Goal: Task Accomplishment & Management: Manage account settings

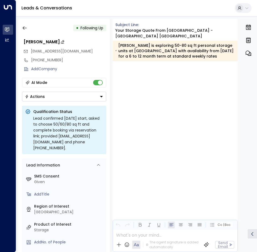
scroll to position [443, 0]
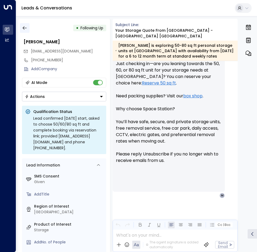
click at [26, 27] on icon "button" at bounding box center [24, 27] width 5 height 5
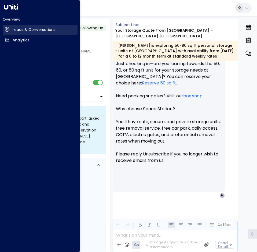
click at [9, 32] on link "Leads & Conversations Leads & Conversations" at bounding box center [40, 30] width 75 height 10
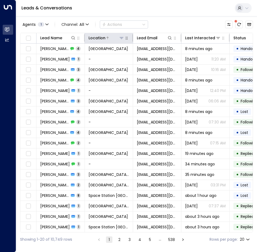
click at [122, 38] on icon at bounding box center [121, 38] width 4 height 4
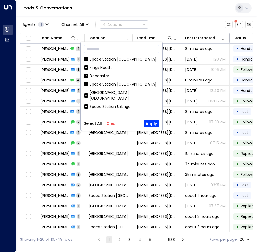
click at [115, 126] on div "Select All Clear Apply" at bounding box center [121, 124] width 75 height 8
click at [115, 125] on button "Clear" at bounding box center [112, 123] width 11 height 4
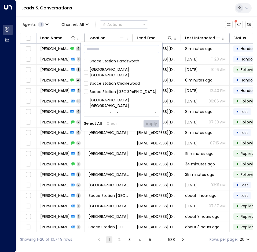
scroll to position [174, 0]
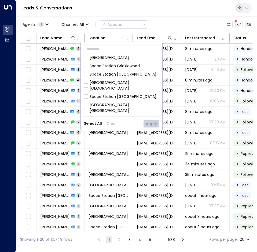
click at [125, 79] on div "Space Station Chiswick Kings Heath Doncaster Space Station Brentford Space Stat…" at bounding box center [121, 84] width 75 height 56
click at [124, 102] on div "Space Station Shrewsbury" at bounding box center [125, 107] width 70 height 11
click at [147, 124] on button "Apply" at bounding box center [152, 124] width 16 height 8
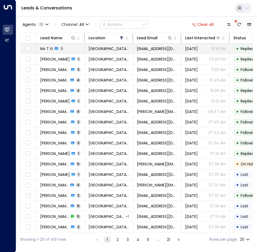
click at [186, 51] on td "Yesterday 10:16 PM" at bounding box center [206, 49] width 48 height 10
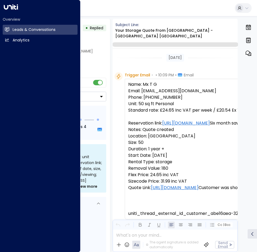
scroll to position [289, 0]
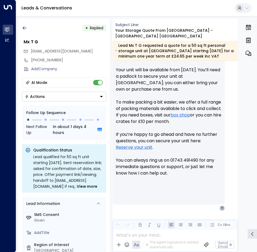
click at [82, 99] on button "Actions" at bounding box center [64, 97] width 84 height 10
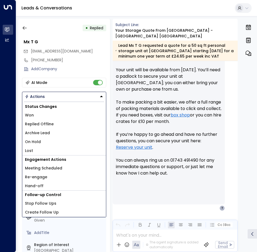
click at [30, 147] on li "Lost" at bounding box center [64, 150] width 84 height 9
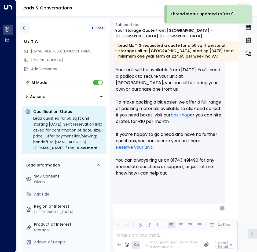
click at [26, 26] on icon "button" at bounding box center [24, 27] width 5 height 5
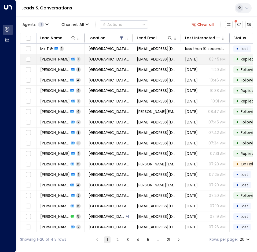
click at [80, 59] on td "Lee Edgington 1" at bounding box center [61, 59] width 48 height 10
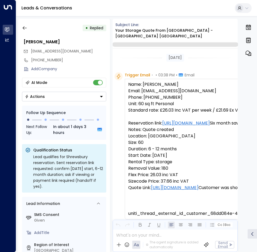
scroll to position [210, 0]
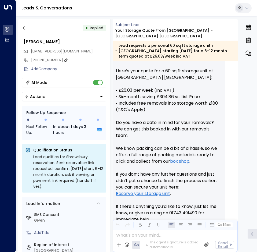
click at [56, 62] on div "+447923236354" at bounding box center [68, 60] width 75 height 6
drag, startPoint x: 70, startPoint y: 60, endPoint x: -152, endPoint y: 74, distance: 222.0
click at [0, 74] on html "**********" at bounding box center [128, 127] width 257 height 254
click at [91, 72] on button at bounding box center [93, 70] width 8 height 8
